Goal: Information Seeking & Learning: Learn about a topic

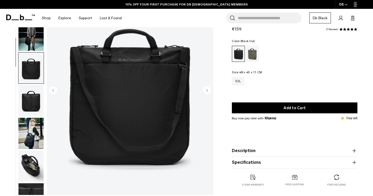
scroll to position [55, 0]
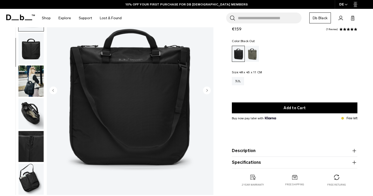
click at [208, 90] on icon "Next slide" at bounding box center [207, 90] width 1 height 2
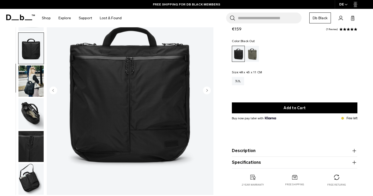
click at [206, 90] on circle "Next slide" at bounding box center [207, 90] width 8 height 8
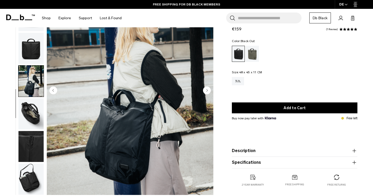
click at [206, 90] on circle "Next slide" at bounding box center [207, 90] width 8 height 8
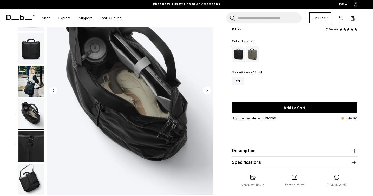
click at [206, 89] on circle "Next slide" at bounding box center [207, 90] width 8 height 8
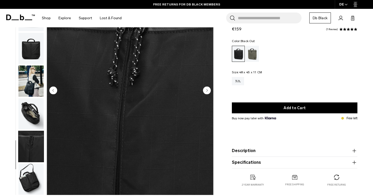
click at [206, 89] on circle "Next slide" at bounding box center [207, 90] width 8 height 8
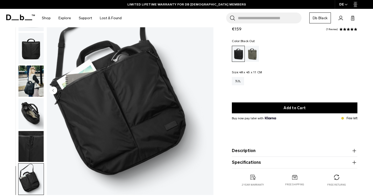
click at [206, 89] on img "8 / 8" at bounding box center [130, 91] width 167 height 208
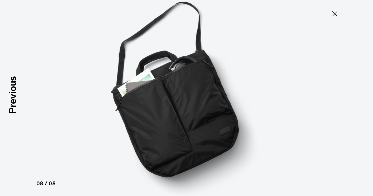
click at [206, 89] on img at bounding box center [187, 98] width 234 height 196
click at [334, 10] on icon at bounding box center [335, 14] width 8 height 8
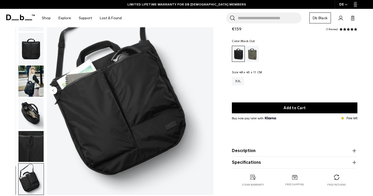
click at [33, 107] on img "button" at bounding box center [30, 113] width 25 height 31
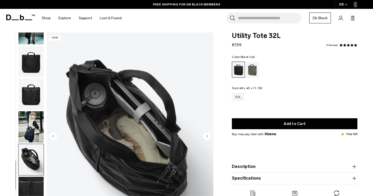
scroll to position [6, 0]
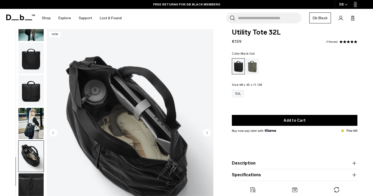
click at [102, 122] on img "6 / 8" at bounding box center [130, 133] width 167 height 208
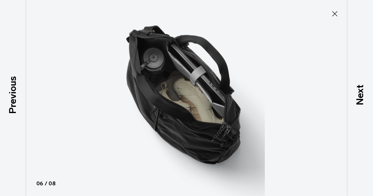
click at [190, 101] on img at bounding box center [187, 98] width 234 height 196
click at [333, 14] on icon at bounding box center [335, 14] width 8 height 8
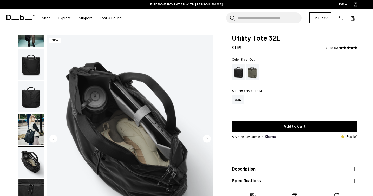
scroll to position [0, 0]
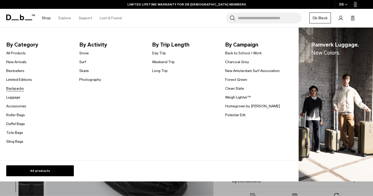
click at [14, 89] on link "Backpacks" at bounding box center [15, 88] width 18 height 5
click at [16, 98] on link "Luggage" at bounding box center [13, 97] width 14 height 5
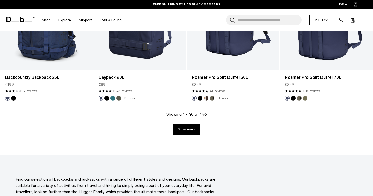
scroll to position [1474, 0]
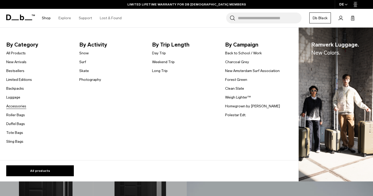
click at [15, 105] on link "Accessories" at bounding box center [16, 106] width 20 height 5
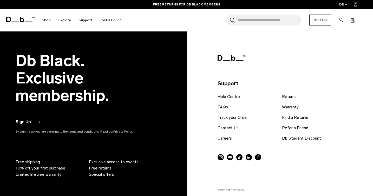
scroll to position [1801, 0]
